Goal: Navigation & Orientation: Understand site structure

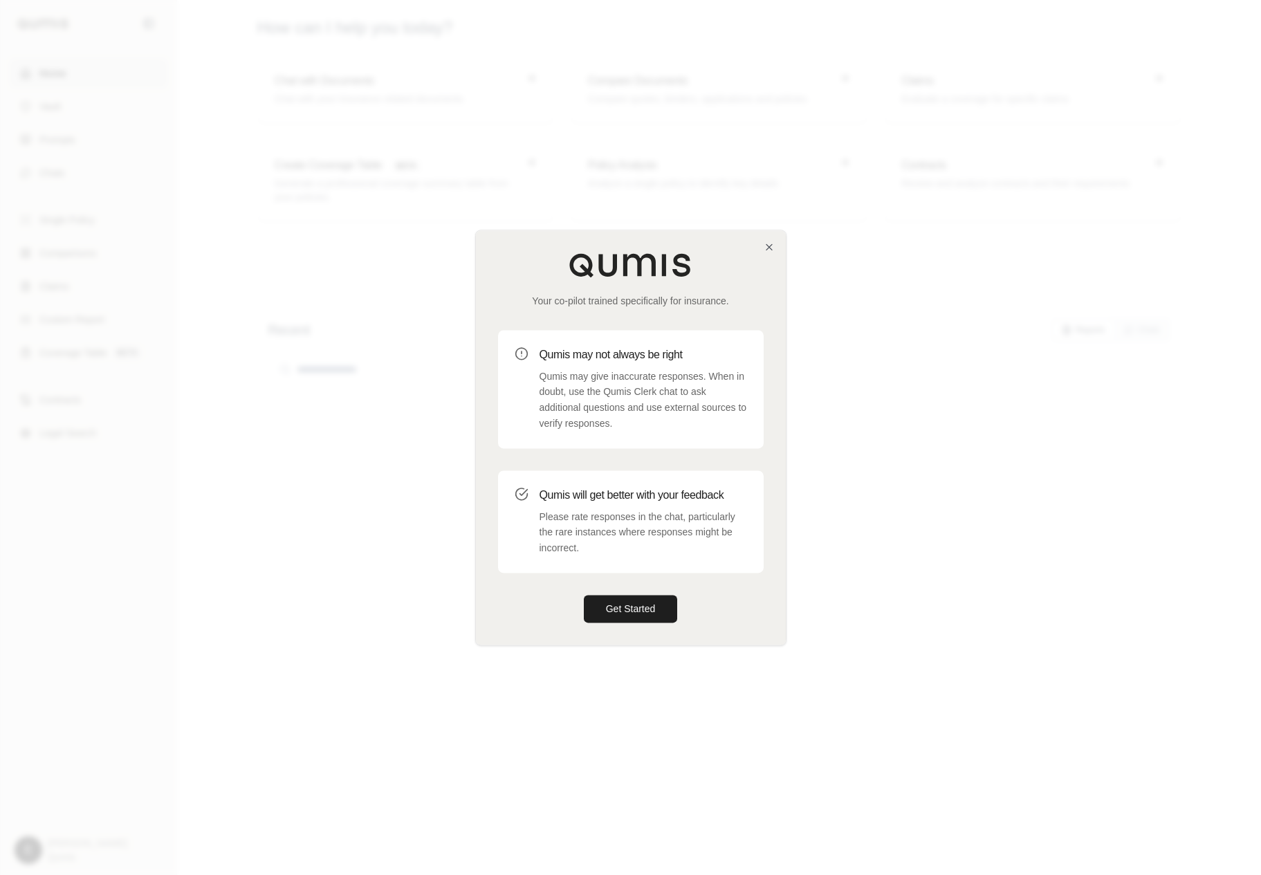
click at [639, 590] on div "Your co-pilot trained specifically for insurance. Qumis may not always be right…" at bounding box center [631, 437] width 310 height 414
click at [621, 614] on button "Get Started" at bounding box center [631, 609] width 94 height 28
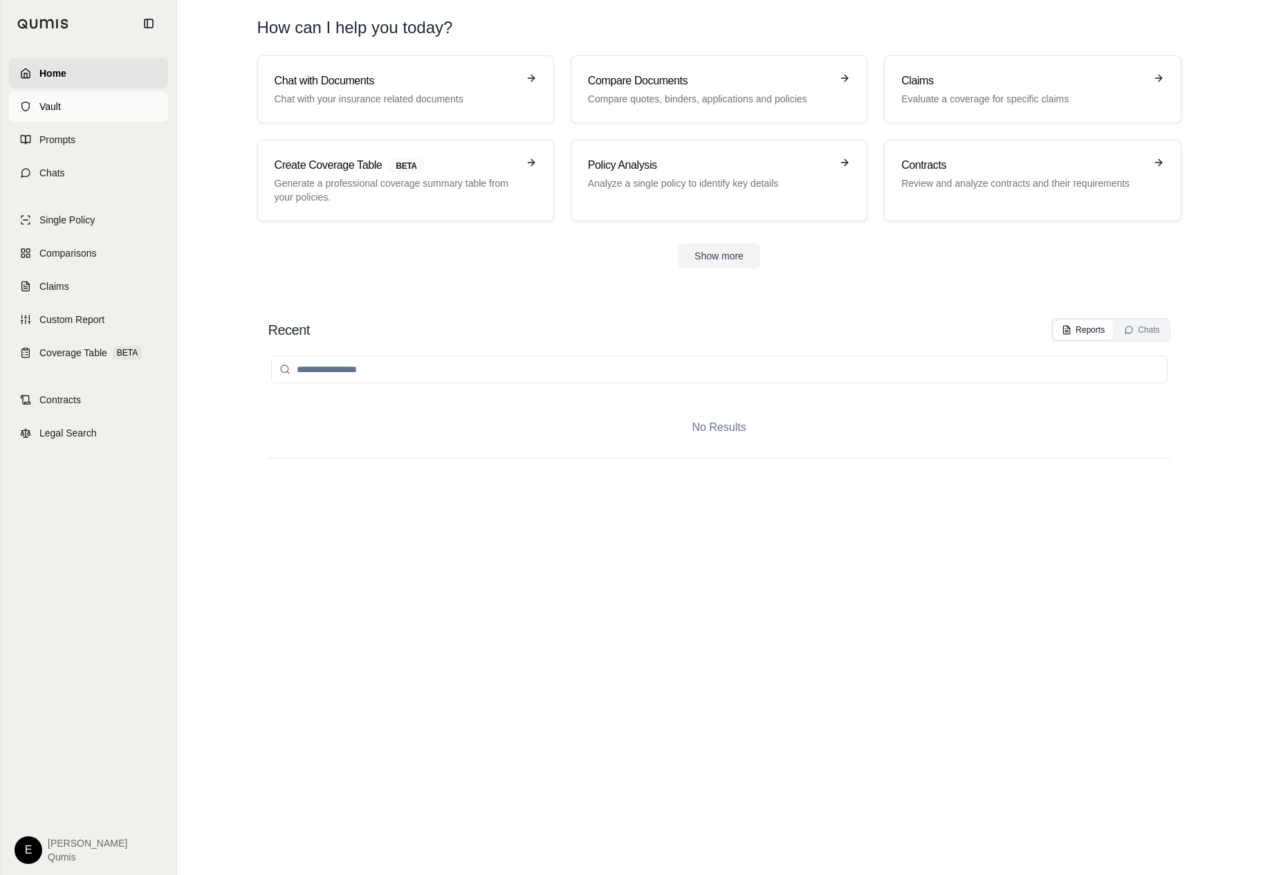
click at [89, 102] on link "Vault" at bounding box center [88, 106] width 159 height 30
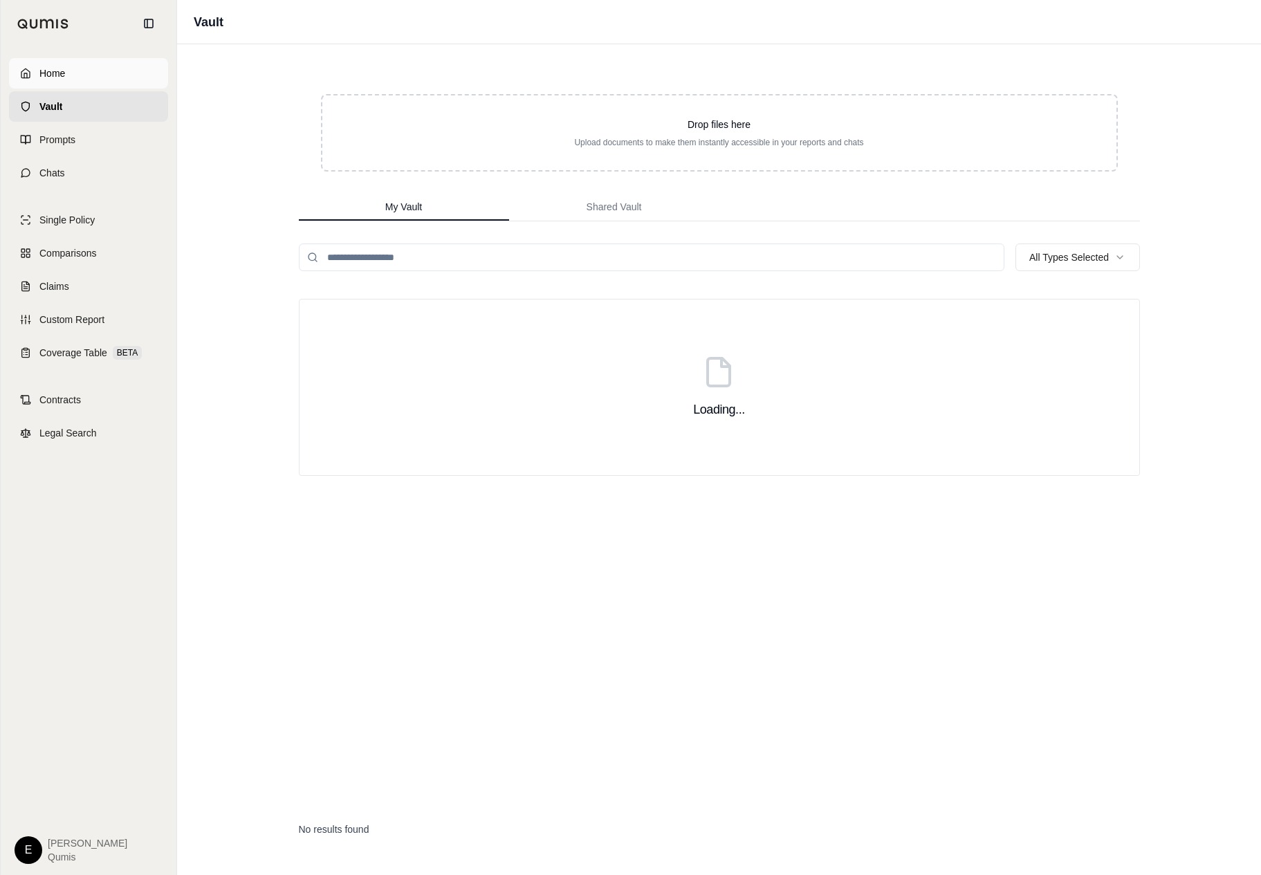
click at [100, 82] on link "Home" at bounding box center [88, 73] width 159 height 30
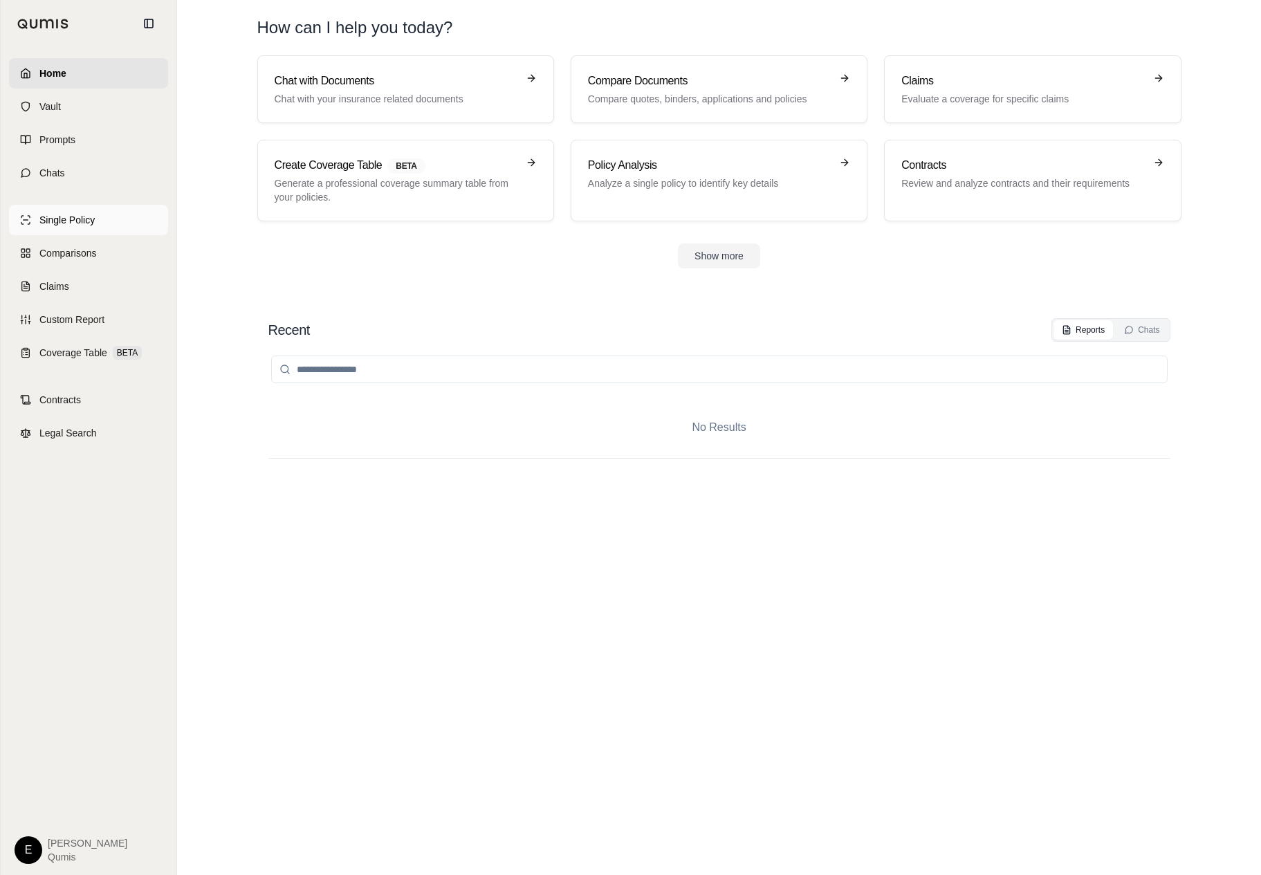
click at [107, 217] on link "Single Policy" at bounding box center [88, 220] width 159 height 30
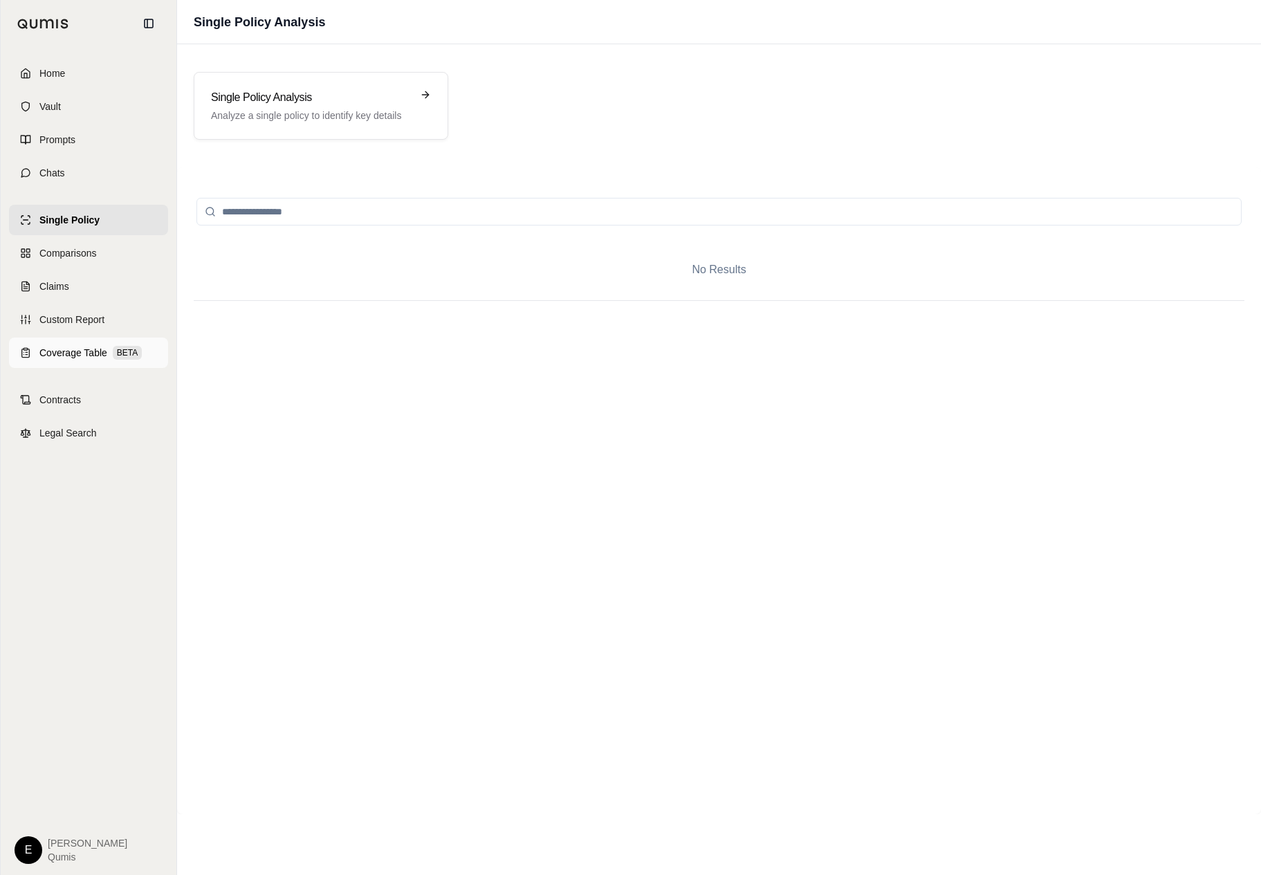
click at [138, 357] on span "BETA" at bounding box center [127, 353] width 29 height 14
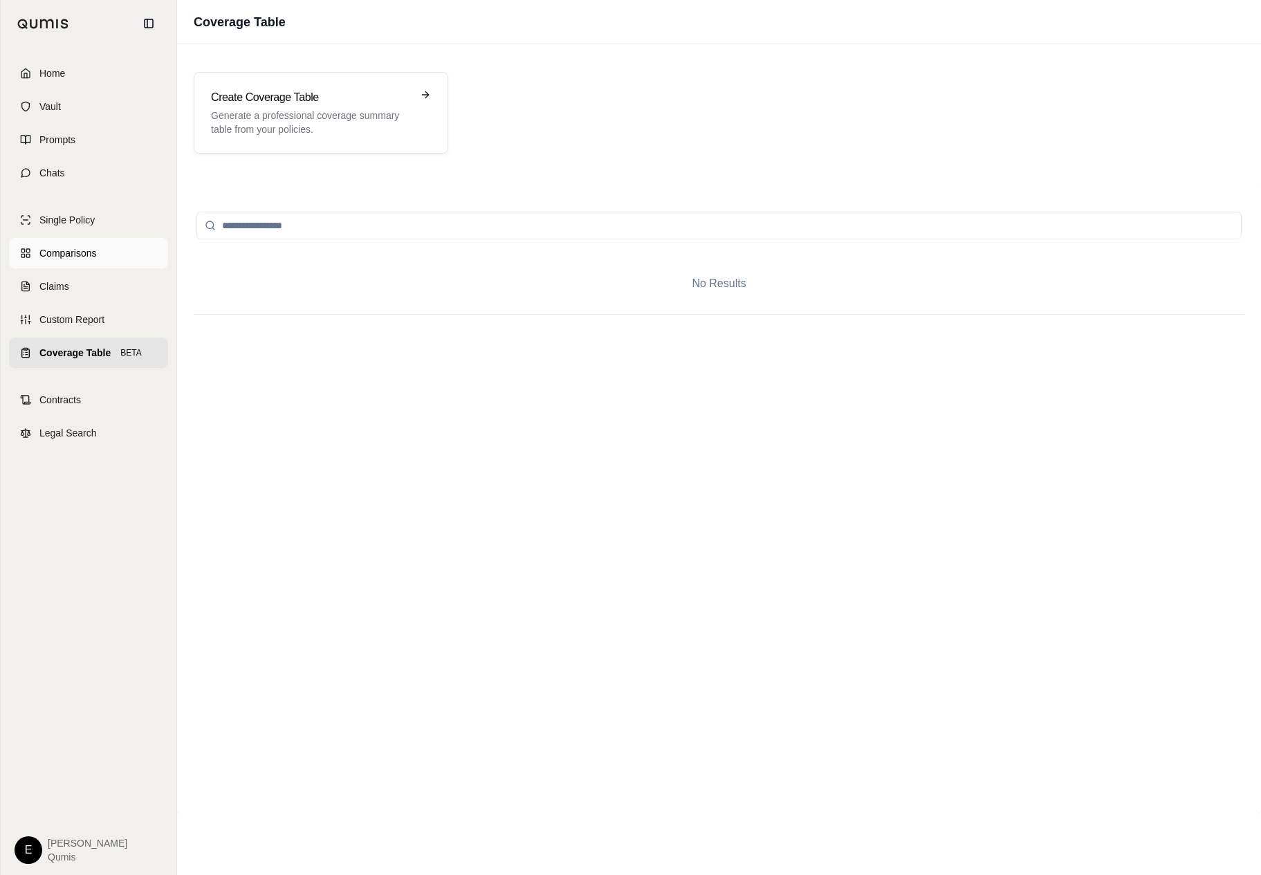
click at [82, 253] on span "Comparisons" at bounding box center [67, 253] width 57 height 14
click at [75, 280] on link "Claims" at bounding box center [88, 286] width 159 height 30
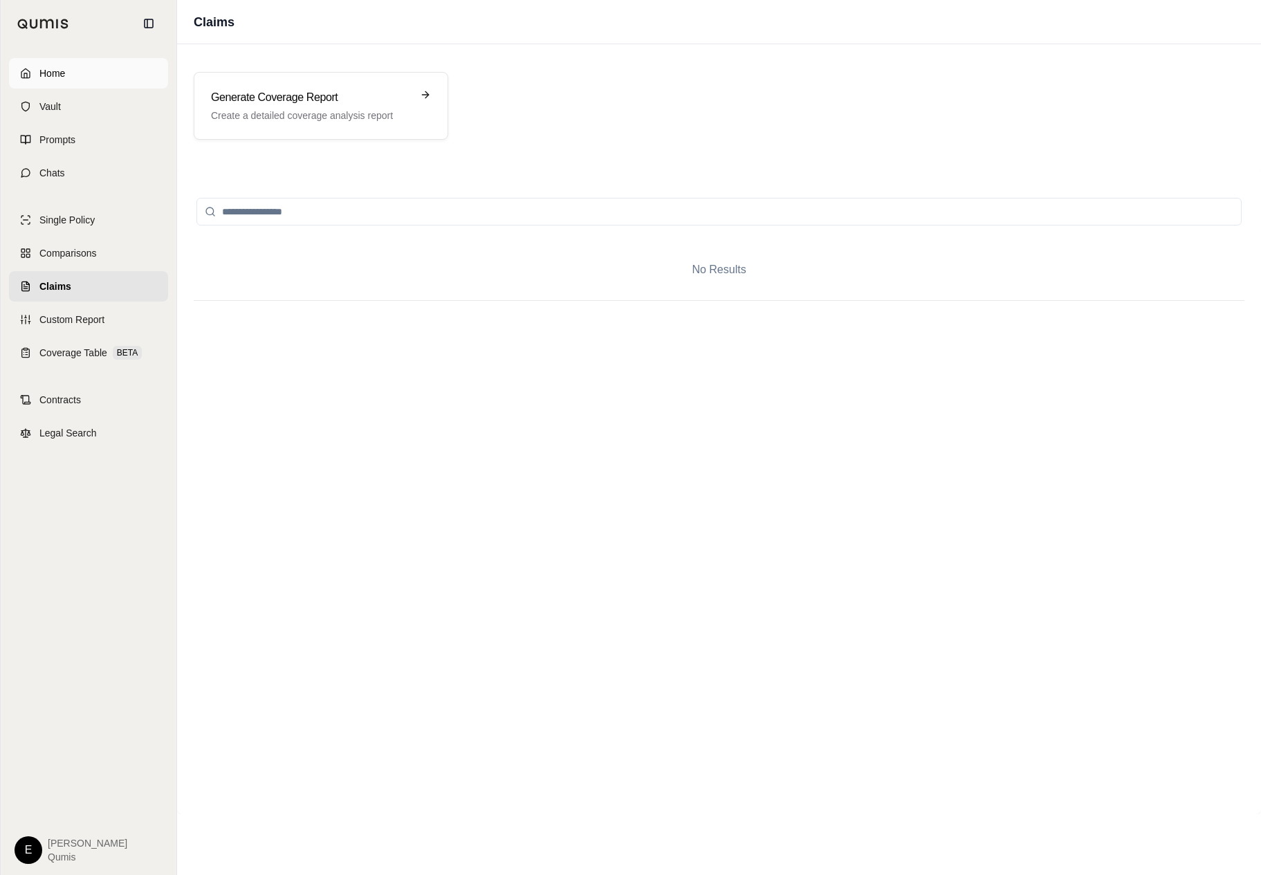
click at [93, 58] on link "Home" at bounding box center [88, 73] width 159 height 30
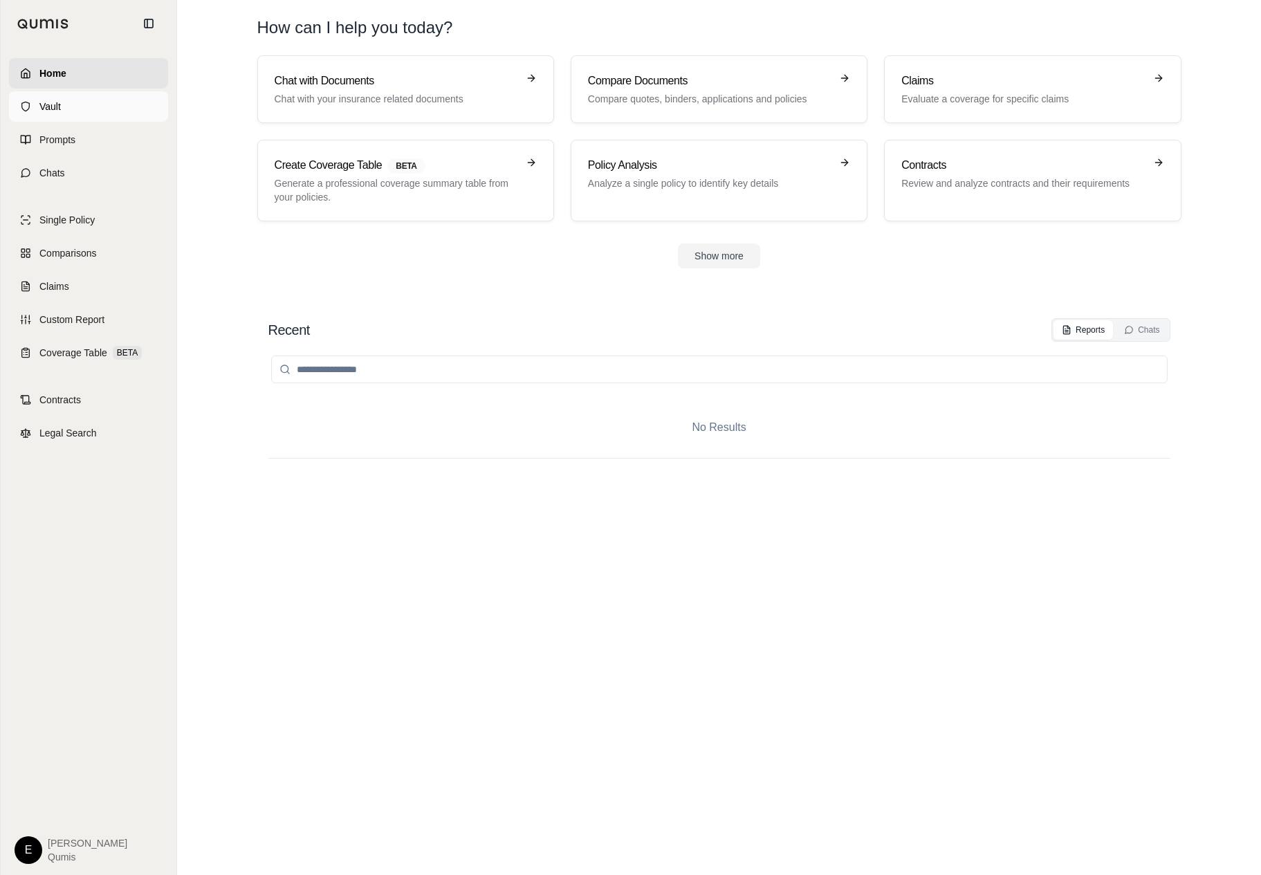
click at [84, 112] on link "Vault" at bounding box center [88, 106] width 159 height 30
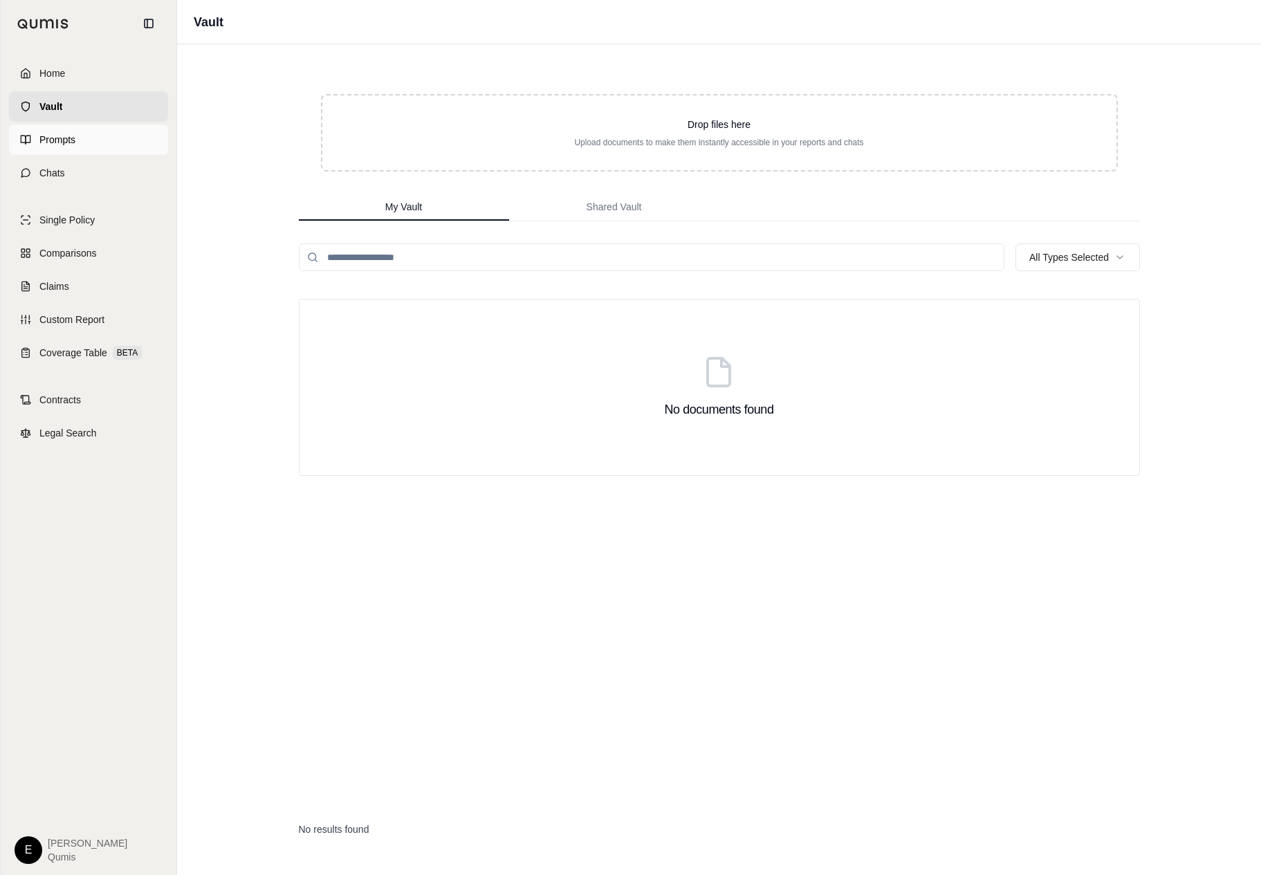
click at [82, 149] on link "Prompts" at bounding box center [88, 140] width 159 height 30
